Goal: Stay updated

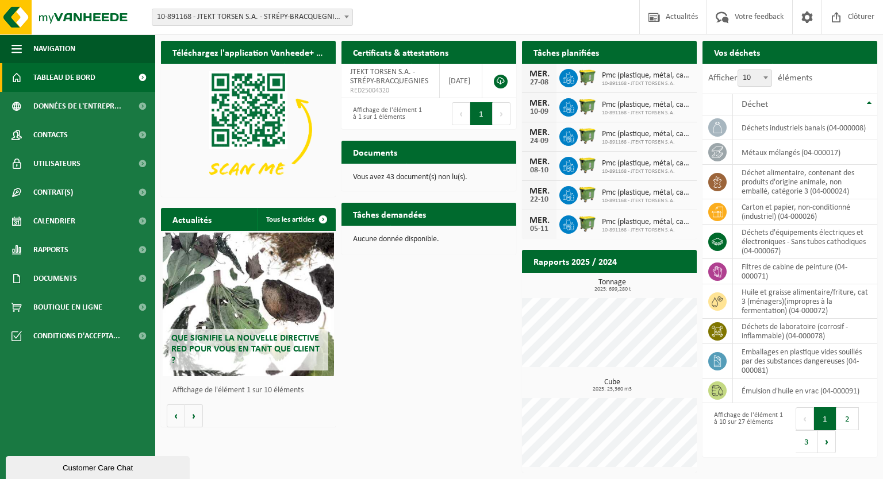
click at [266, 302] on div "Que signifie la nouvelle directive RED pour vous en tant que client ?" at bounding box center [248, 305] width 171 height 144
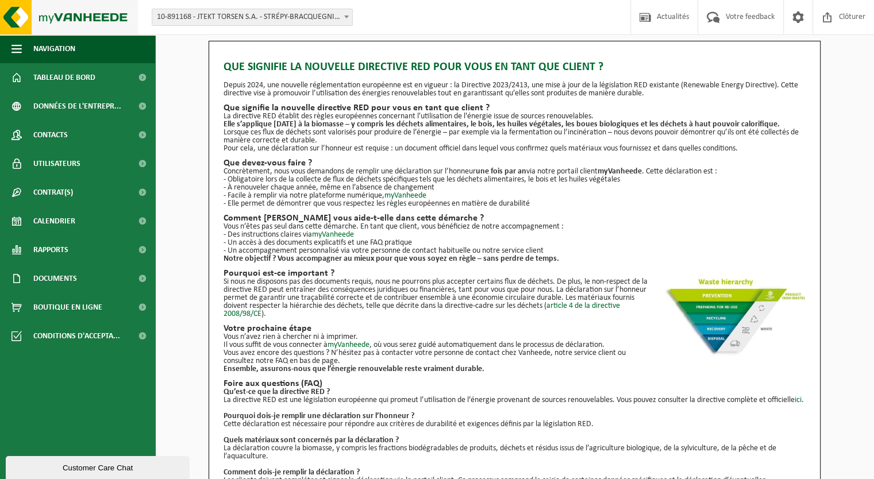
click at [59, 10] on img at bounding box center [69, 17] width 138 height 34
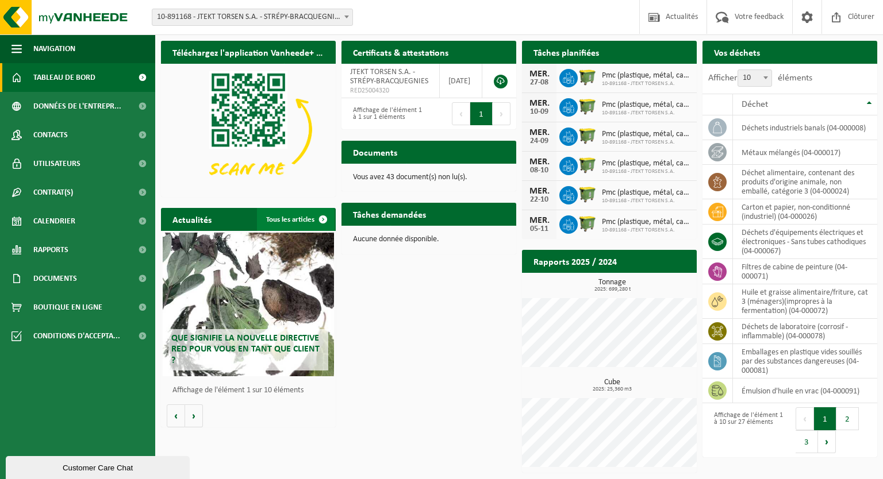
click at [323, 219] on span at bounding box center [323, 219] width 23 height 23
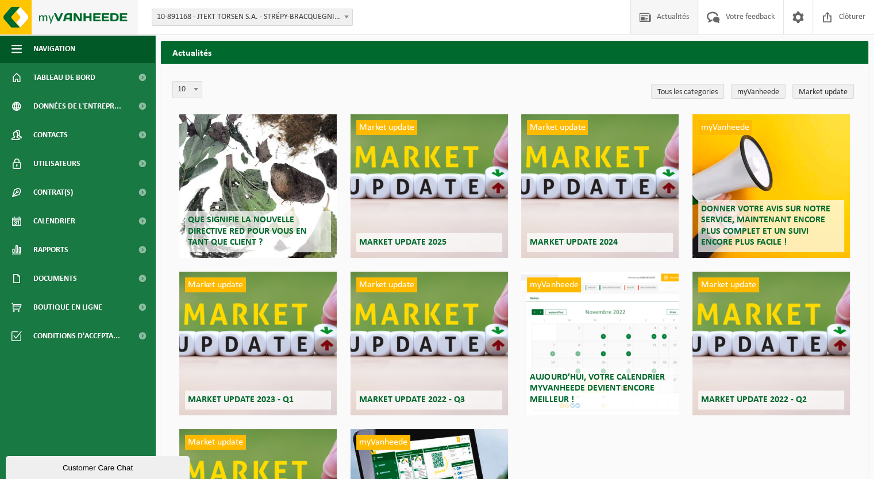
click at [65, 21] on img at bounding box center [69, 17] width 138 height 34
